Goal: Information Seeking & Learning: Learn about a topic

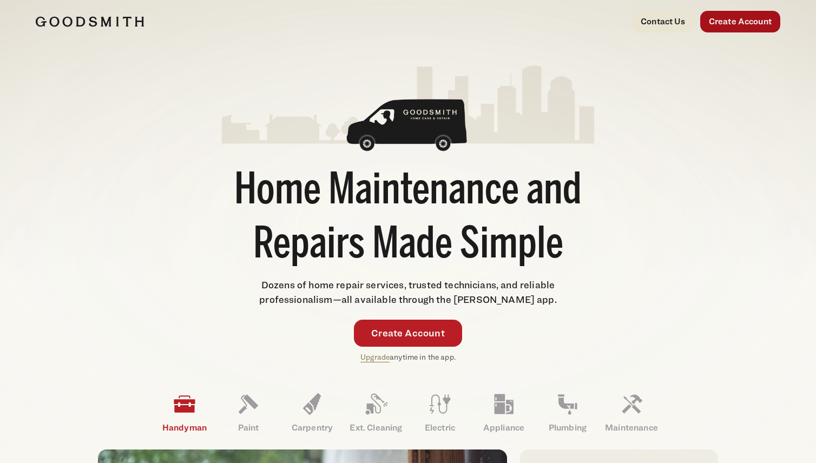
click at [732, 24] on link "Create Account" at bounding box center [740, 22] width 80 height 22
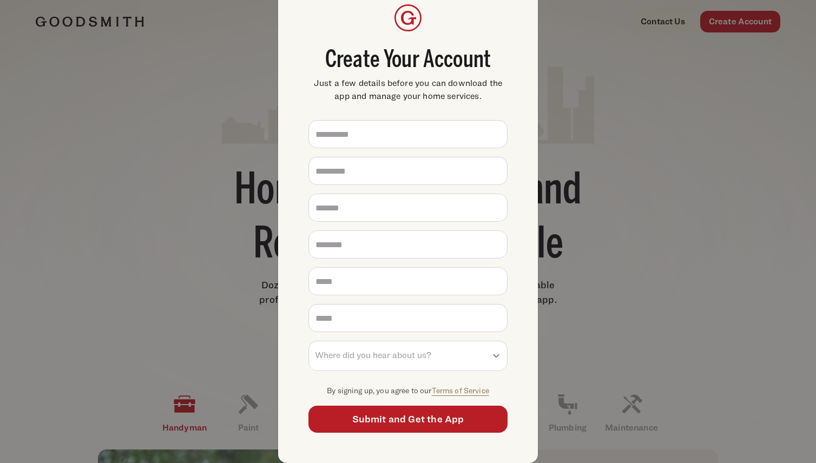
scroll to position [34, 0]
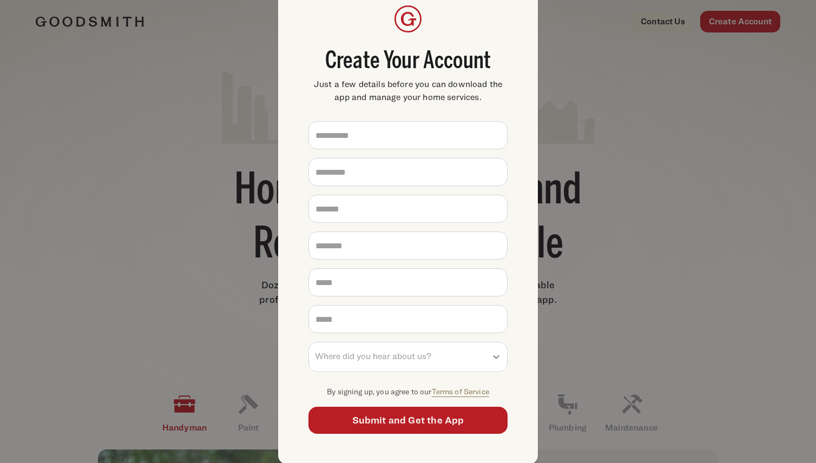
click at [623, 105] on div "**********" at bounding box center [408, 231] width 816 height 463
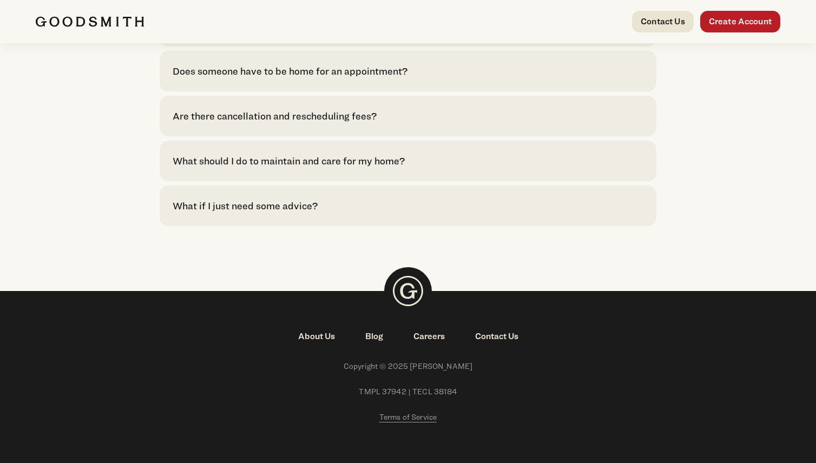
scroll to position [2456, 0]
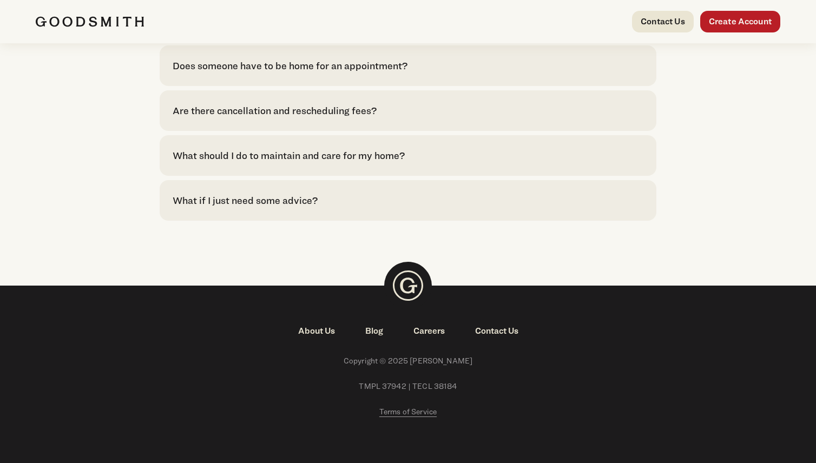
click at [331, 338] on link "About Us" at bounding box center [316, 331] width 67 height 13
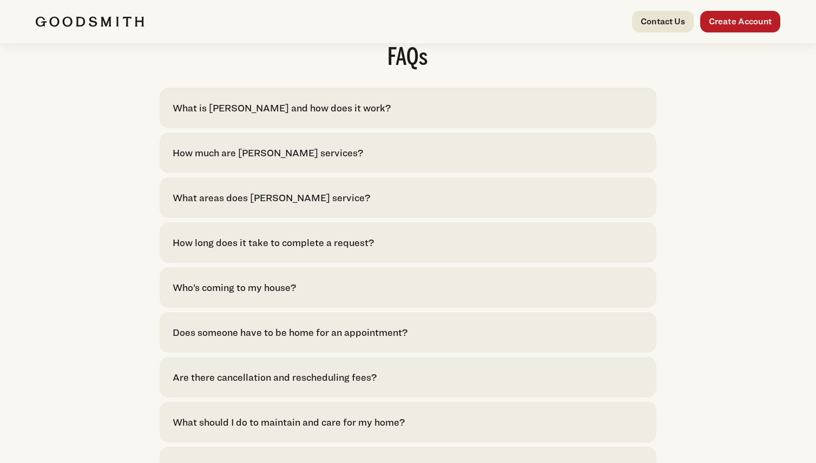
scroll to position [2188, 0]
click at [314, 116] on div "What is [PERSON_NAME] and how does it work?" at bounding box center [282, 109] width 218 height 15
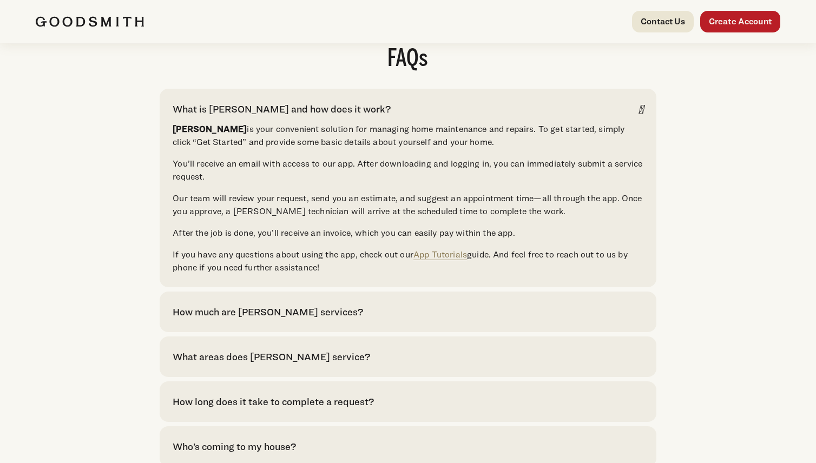
click at [288, 319] on div "How much are [PERSON_NAME] services?" at bounding box center [268, 312] width 191 height 15
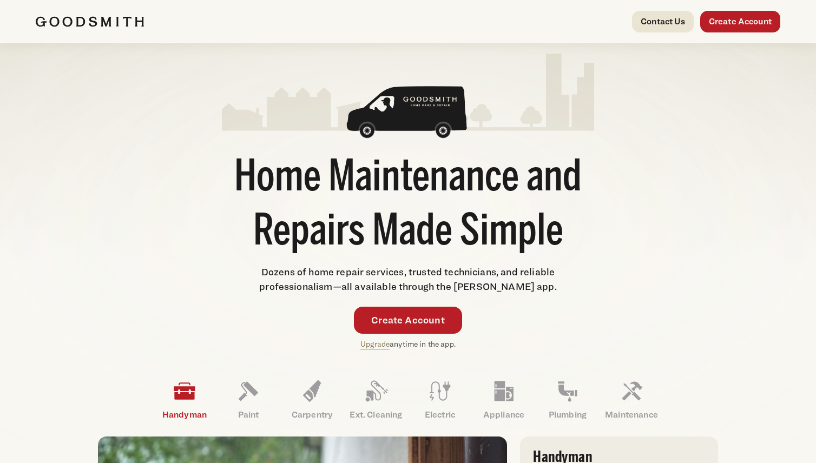
scroll to position [0, 0]
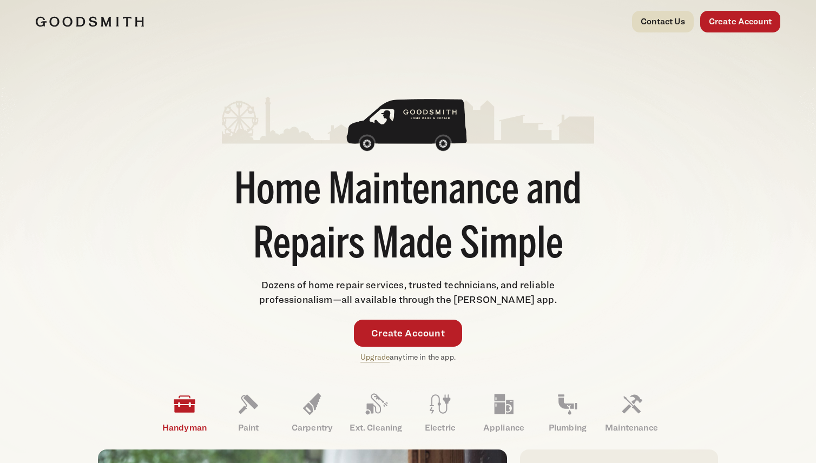
click at [649, 21] on link "Contact Us" at bounding box center [663, 22] width 62 height 22
